Goal: Task Accomplishment & Management: Use online tool/utility

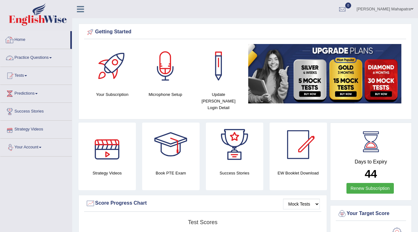
click at [46, 57] on link "Practice Questions" at bounding box center [36, 57] width 72 height 16
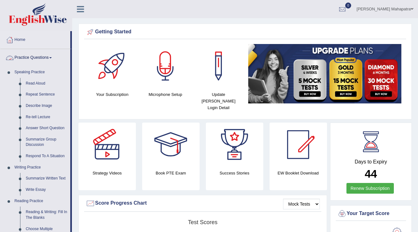
click at [46, 57] on link "Practice Questions" at bounding box center [35, 57] width 70 height 16
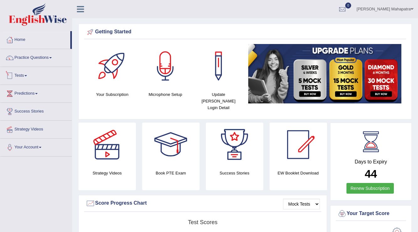
click at [21, 77] on link "Tests" at bounding box center [36, 75] width 72 height 16
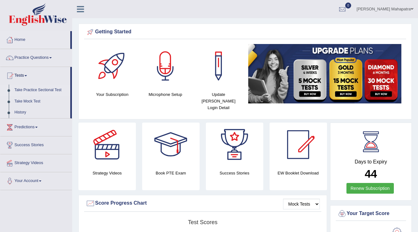
click at [34, 90] on link "Take Practice Sectional Test" at bounding box center [41, 89] width 59 height 11
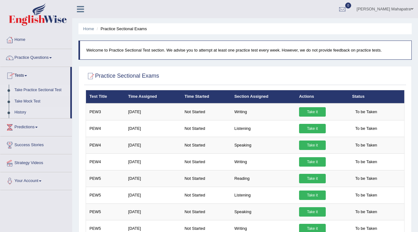
drag, startPoint x: 23, startPoint y: 110, endPoint x: 40, endPoint y: 109, distance: 17.0
click at [23, 110] on link "History" at bounding box center [41, 112] width 59 height 11
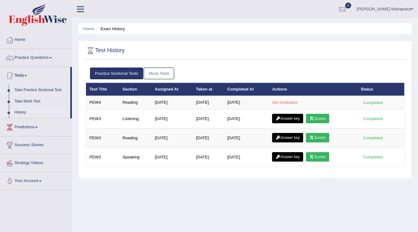
click at [35, 88] on link "Take Practice Sectional Test" at bounding box center [41, 89] width 59 height 11
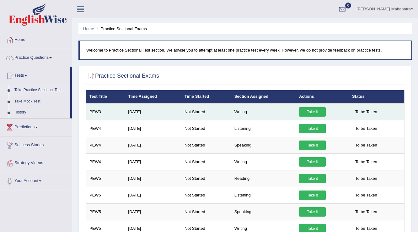
click at [319, 111] on link "Take it" at bounding box center [312, 111] width 27 height 9
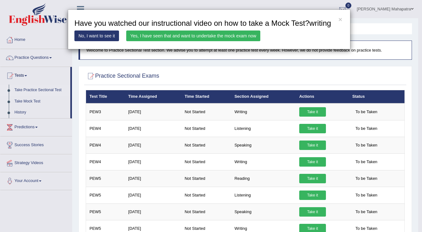
click at [189, 36] on link "Yes, I have seen that and want to undertake the mock exam now" at bounding box center [193, 35] width 134 height 11
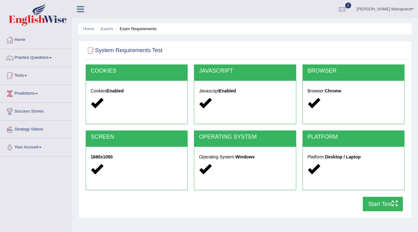
click at [378, 206] on button "Start Test" at bounding box center [383, 203] width 40 height 14
